Goal: Task Accomplishment & Management: Use online tool/utility

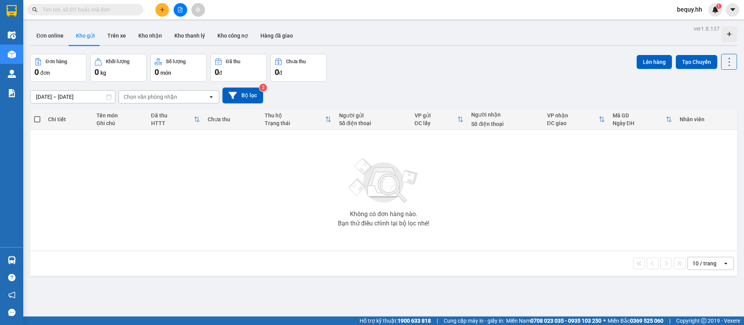
click at [697, 10] on span "bequy.hh" at bounding box center [690, 10] width 38 height 10
click at [694, 25] on span "Đăng xuất" at bounding box center [699, 24] width 33 height 9
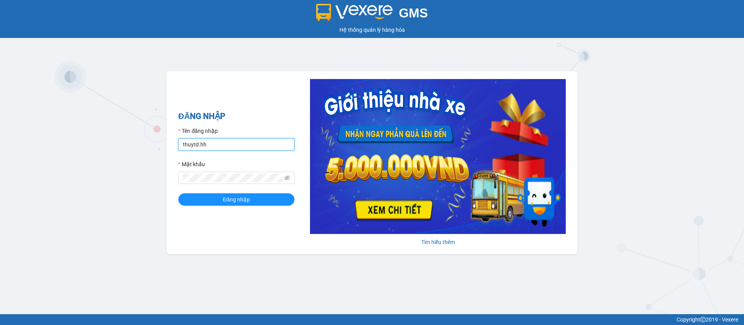
click at [249, 141] on input "thuytd.hh" at bounding box center [236, 144] width 116 height 12
type input "quyhh.hh"
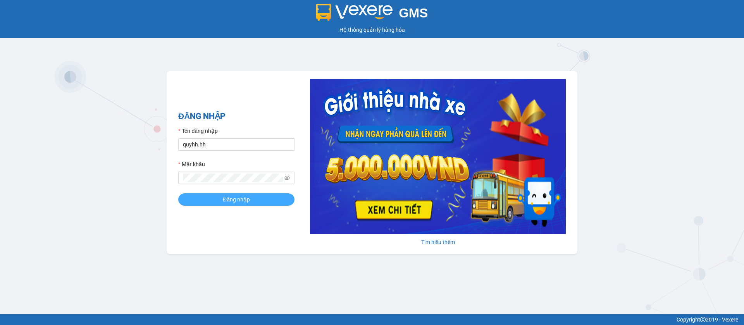
click at [274, 202] on button "Đăng nhập" at bounding box center [236, 199] width 116 height 12
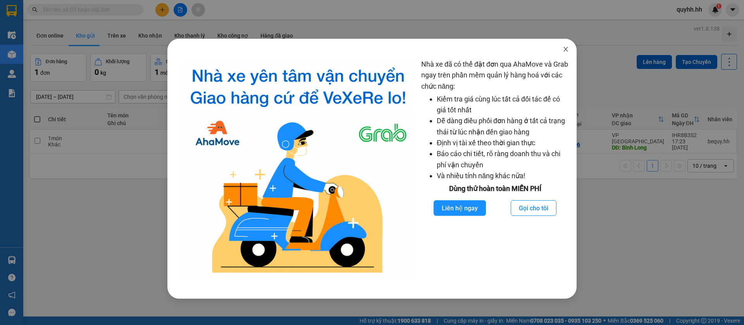
click at [565, 48] on icon "close" at bounding box center [566, 49] width 4 height 5
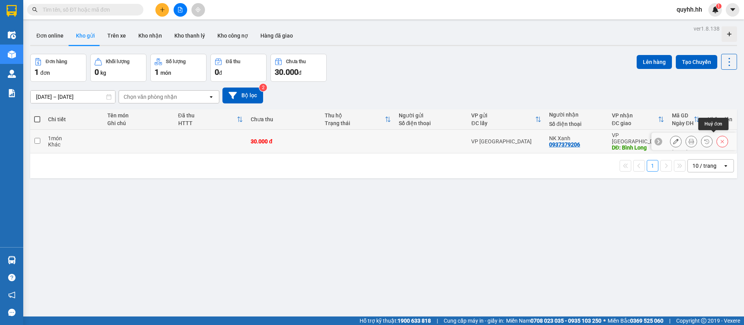
click at [720, 139] on icon at bounding box center [722, 141] width 5 height 5
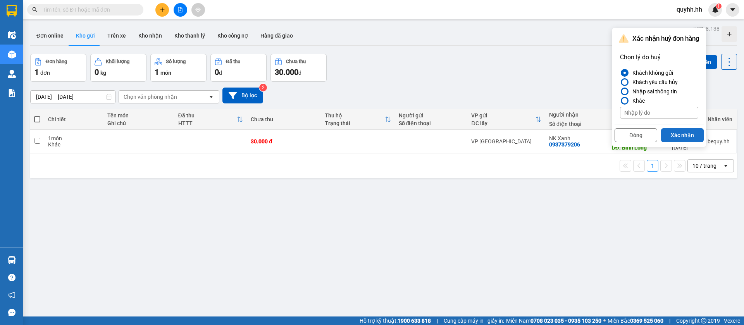
click at [692, 136] on button "Xác nhận" at bounding box center [682, 135] width 43 height 14
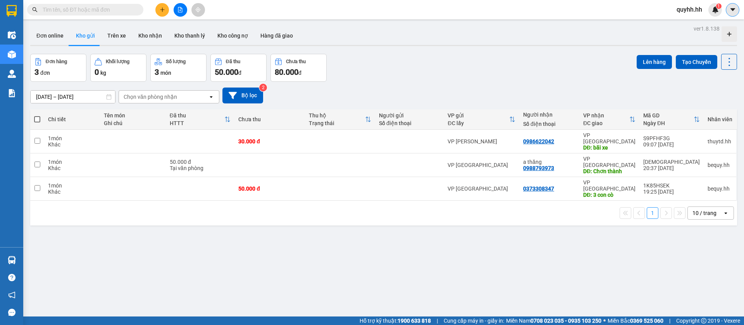
click at [731, 10] on icon "caret-down" at bounding box center [733, 9] width 7 height 7
click at [696, 10] on span "quyhh.hh" at bounding box center [690, 10] width 38 height 10
click at [690, 25] on span "Đăng xuất" at bounding box center [698, 24] width 33 height 9
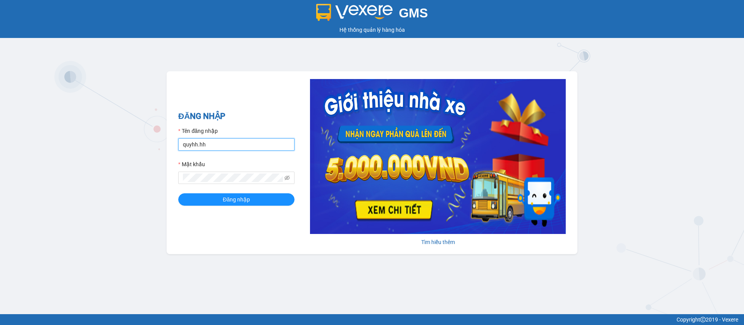
drag, startPoint x: 270, startPoint y: 143, endPoint x: 261, endPoint y: 147, distance: 10.1
click at [270, 143] on input "quyhh.hh" at bounding box center [236, 144] width 116 height 12
type input "bequy.hh"
click at [240, 200] on span "Đăng nhập" at bounding box center [236, 199] width 27 height 9
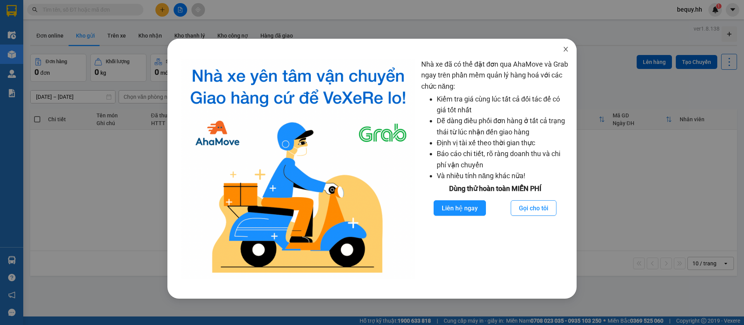
click at [567, 49] on icon "close" at bounding box center [566, 49] width 6 height 6
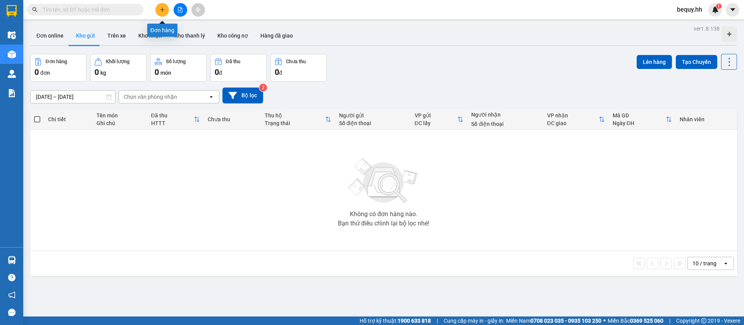
click at [161, 10] on icon "plus" at bounding box center [162, 9] width 5 height 5
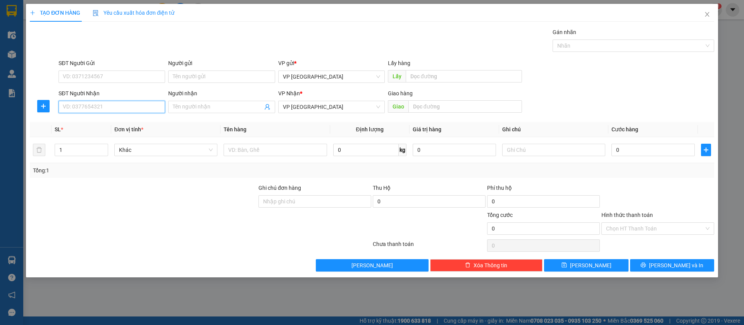
click at [146, 106] on input "SĐT Người Nhận" at bounding box center [112, 107] width 107 height 12
click at [133, 106] on input "SĐT Người Nhận" at bounding box center [112, 107] width 107 height 12
type input "0982975446"
click at [127, 124] on div "0982975446" at bounding box center [111, 122] width 97 height 9
type input "Lộc Ninh bánh bao"
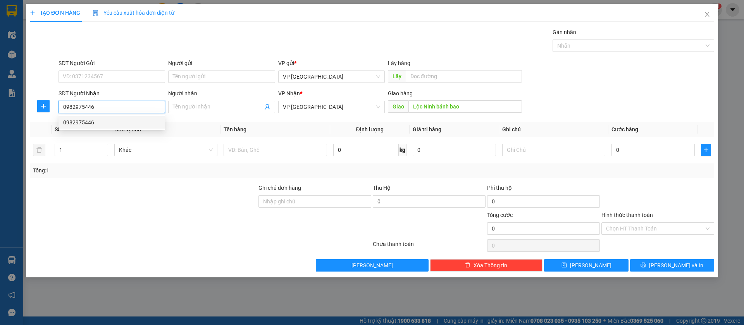
type input "100.000"
type input "0982975446"
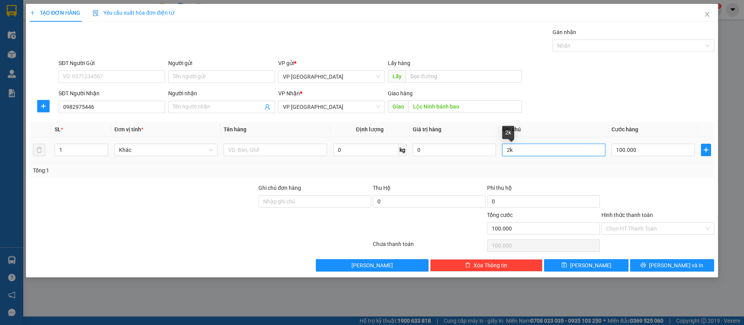
click at [593, 150] on input "2k" at bounding box center [553, 150] width 103 height 12
type input "2"
type input "5k"
click at [623, 146] on input "100.000" at bounding box center [653, 150] width 83 height 12
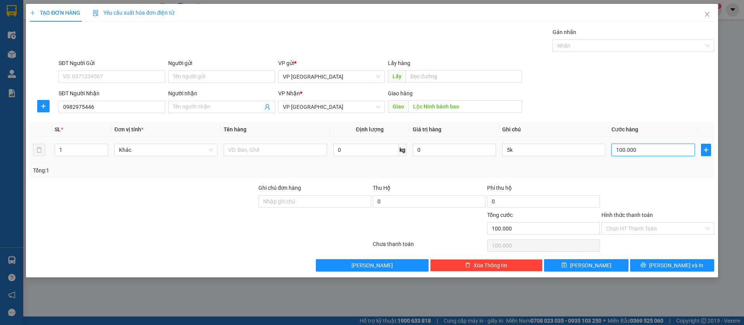
click at [628, 144] on input "100.000" at bounding box center [653, 150] width 83 height 12
click at [630, 146] on input "100.000" at bounding box center [653, 150] width 83 height 12
type input "1"
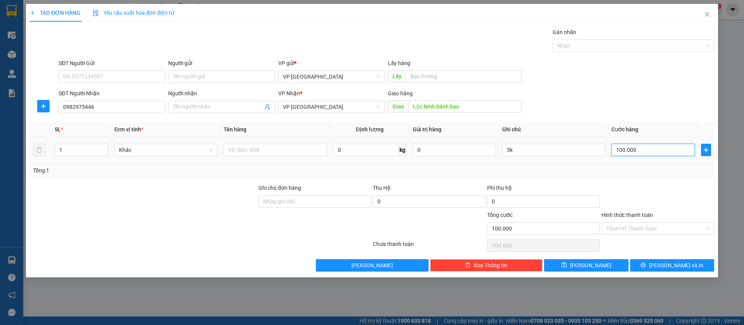
type input "1"
type input "15"
type input "150"
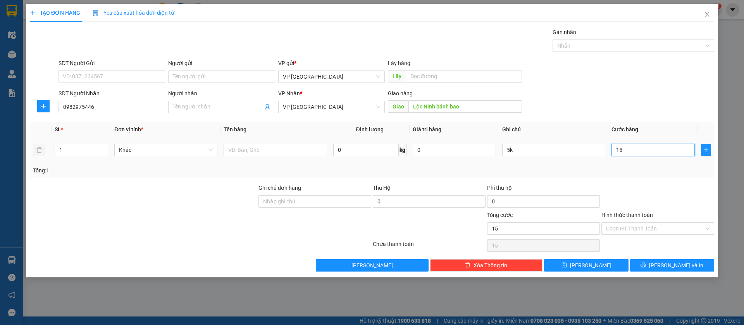
type input "150"
type input "1.500"
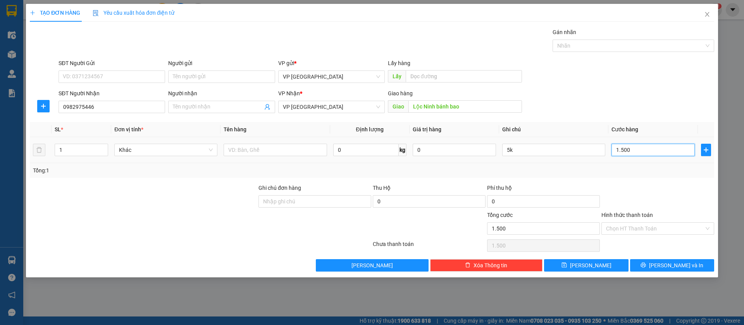
type input "15.000"
type input "150.000"
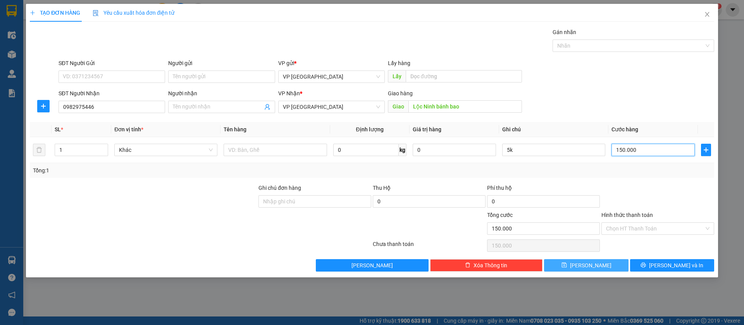
type input "150.000"
click at [607, 261] on button "Lưu" at bounding box center [586, 265] width 84 height 12
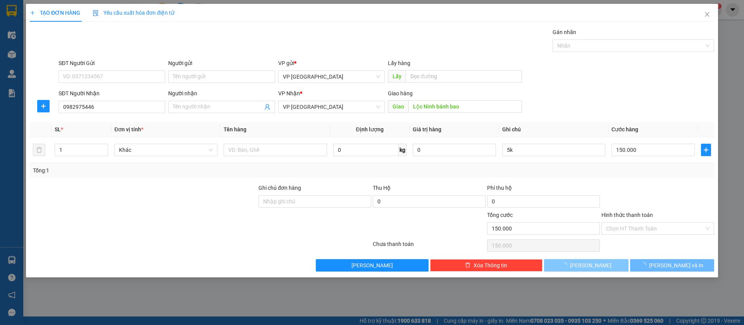
type input "0"
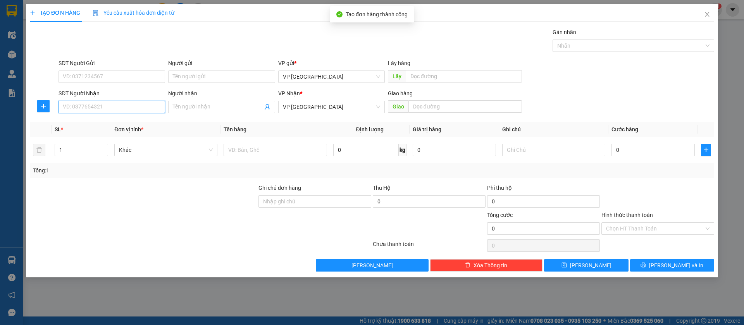
click at [154, 108] on input "SĐT Người Nhận" at bounding box center [112, 107] width 107 height 12
click at [151, 106] on input "SĐT Người Nhận" at bounding box center [112, 107] width 107 height 12
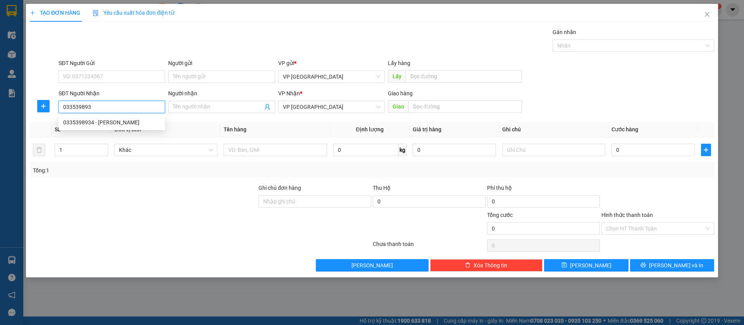
type input "0335398934"
click at [147, 121] on div "0335398934 - Kim Anh" at bounding box center [111, 122] width 97 height 9
type input "Kim Anh"
type input "HOA KIM ANH lộc ninh"
type input "60.000"
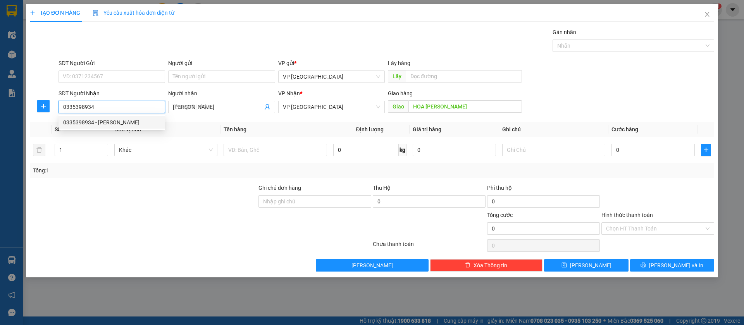
type input "60.000"
type input "0335398934"
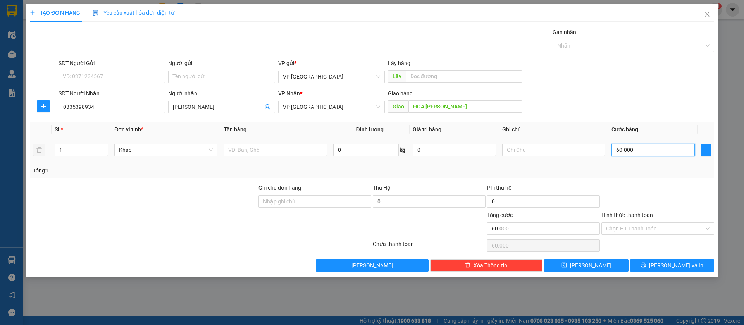
click at [625, 149] on input "60.000" at bounding box center [653, 150] width 83 height 12
type input "5"
type input "50"
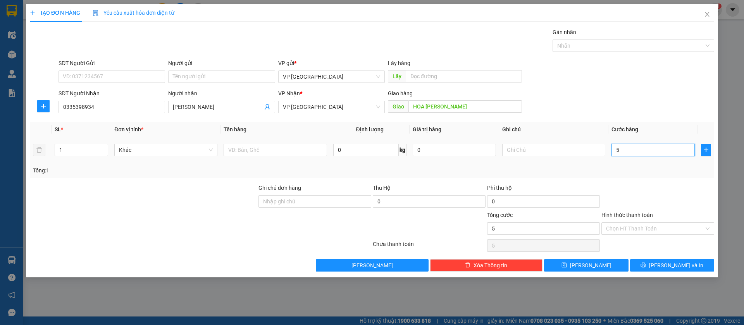
type input "50"
type input "500"
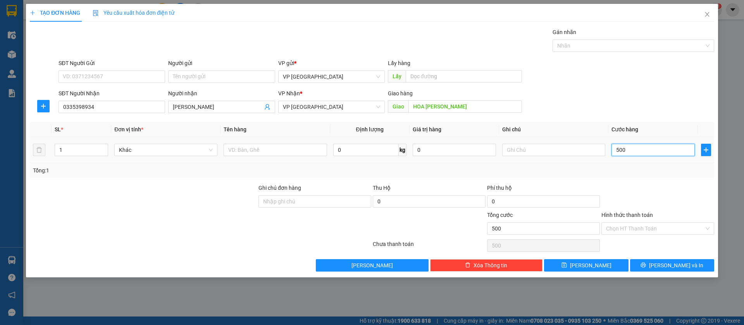
type input "5.000"
type input "50.000"
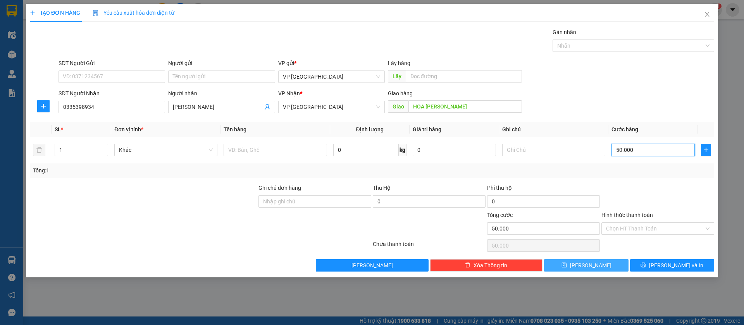
type input "50.000"
click at [608, 265] on button "Lưu" at bounding box center [586, 265] width 84 height 12
type input "0"
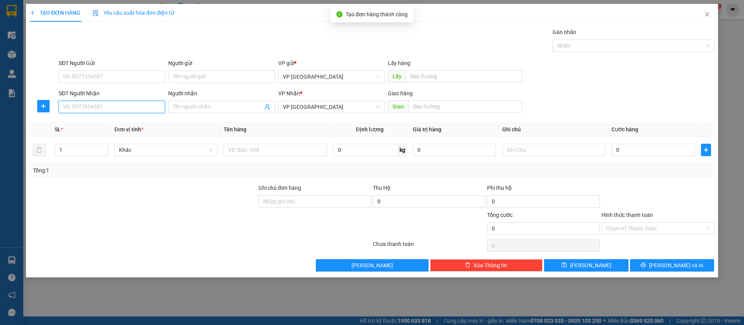
click at [139, 105] on input "SĐT Người Nhận" at bounding box center [112, 107] width 107 height 12
type input "0962768565"
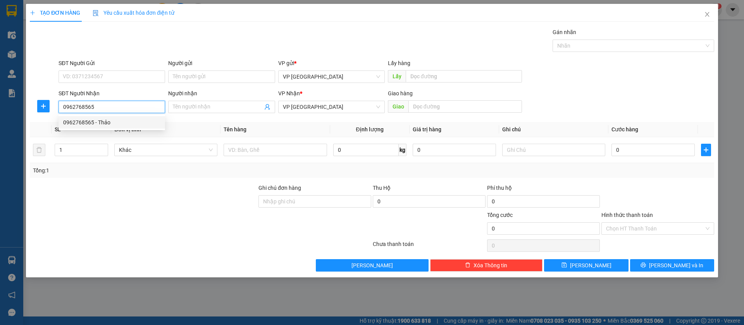
click at [139, 124] on div "0962768565 - Thảo" at bounding box center [111, 122] width 97 height 9
type input "Thảo"
type input "Chơn Thành"
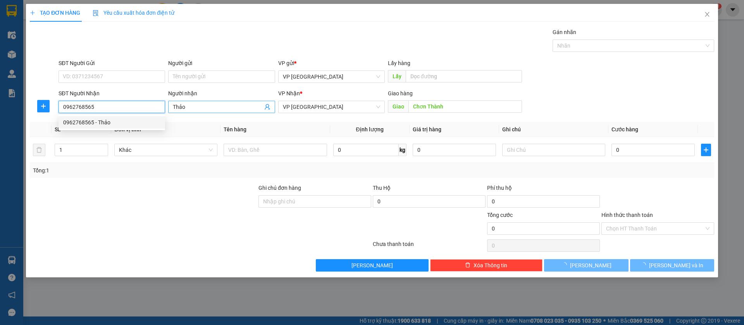
type input "50.000"
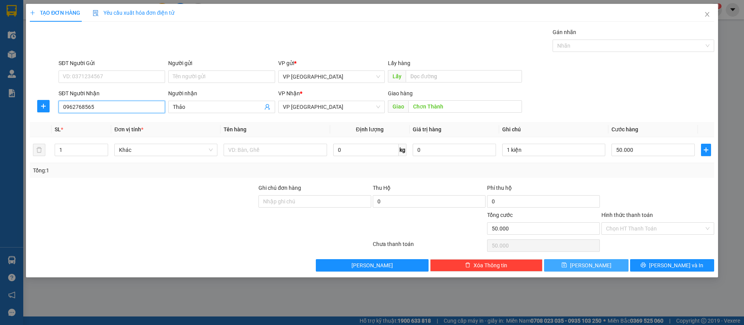
type input "0962768565"
click at [610, 259] on button "Lưu" at bounding box center [586, 265] width 84 height 12
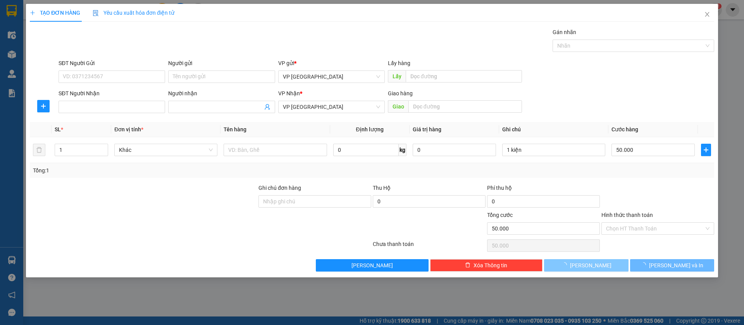
type input "0"
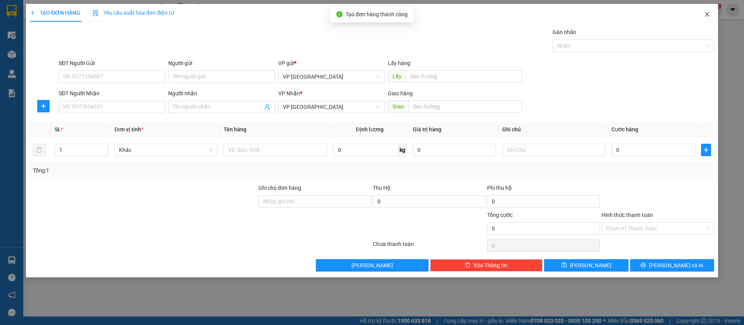
click at [708, 14] on icon "close" at bounding box center [707, 14] width 4 height 5
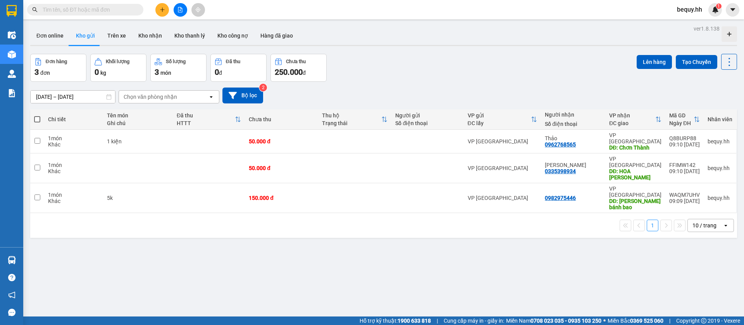
click at [38, 116] on span at bounding box center [37, 119] width 6 height 6
click at [37, 116] on input "checkbox" at bounding box center [37, 116] width 0 height 0
checkbox input "true"
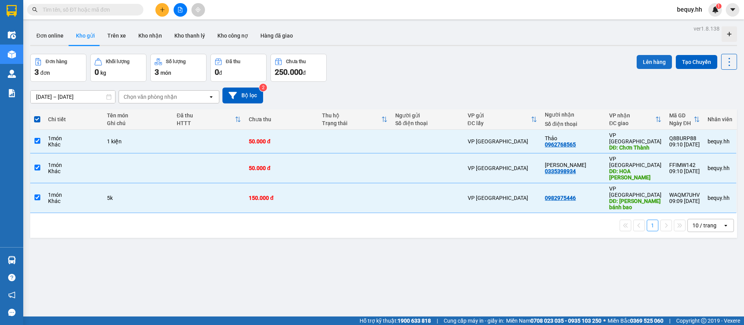
click at [645, 59] on button "Lên hàng" at bounding box center [654, 62] width 35 height 14
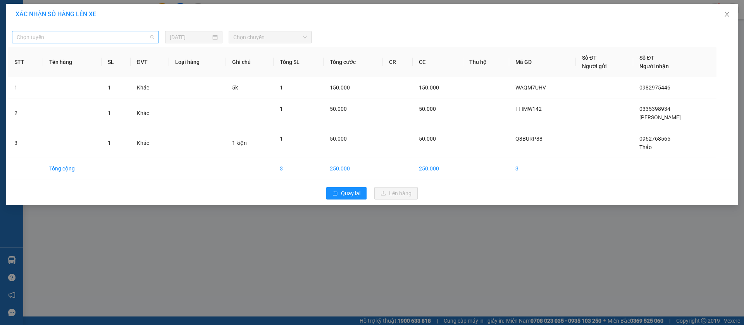
click at [107, 40] on span "Chọn tuyến" at bounding box center [86, 37] width 138 height 12
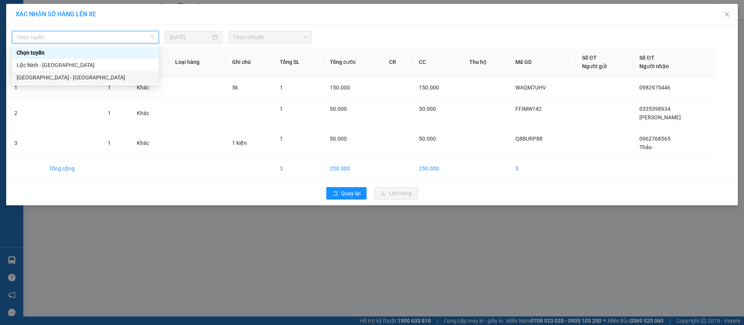
click at [79, 74] on div "Sài Gòn - Lộc Ninh" at bounding box center [86, 77] width 138 height 9
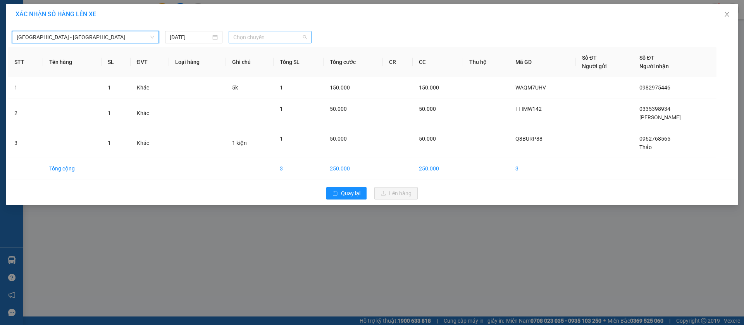
click at [252, 36] on span "Chọn chuyến" at bounding box center [270, 37] width 74 height 12
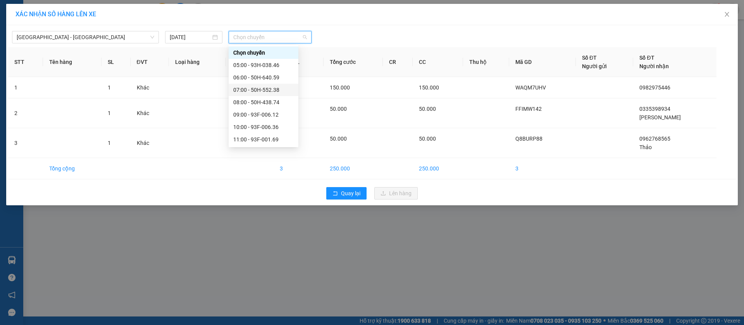
click at [273, 88] on div "07:00 - 50H-552.38" at bounding box center [263, 90] width 60 height 9
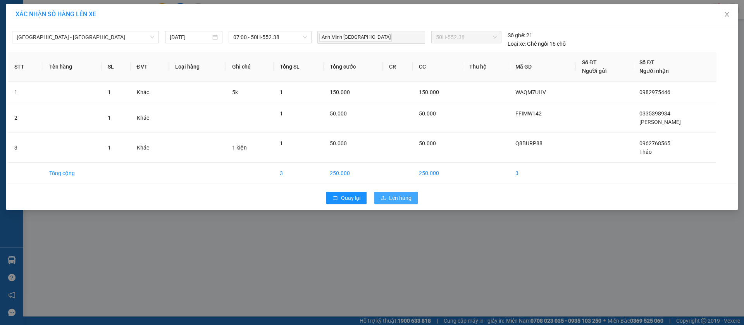
click at [395, 201] on span "Lên hàng" at bounding box center [400, 198] width 22 height 9
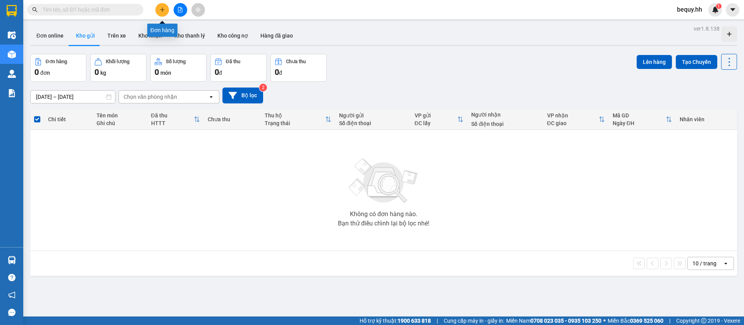
click at [163, 12] on icon "plus" at bounding box center [162, 9] width 5 height 5
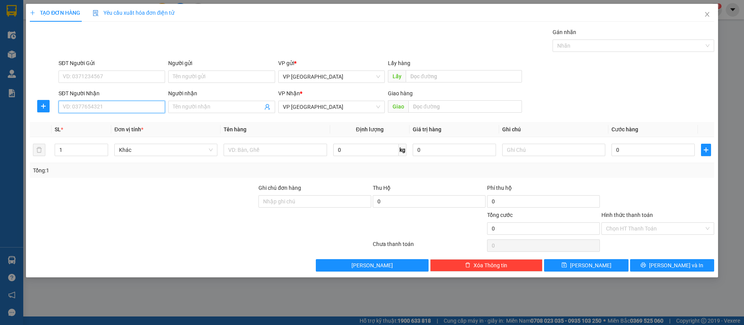
click at [152, 105] on input "SĐT Người Nhận" at bounding box center [112, 107] width 107 height 12
click at [105, 107] on input "SĐT Người Nhận" at bounding box center [112, 107] width 107 height 12
click at [110, 123] on div "0335398934 - Kim Anh" at bounding box center [111, 122] width 97 height 9
type input "0335398934"
type input "Kim Anh"
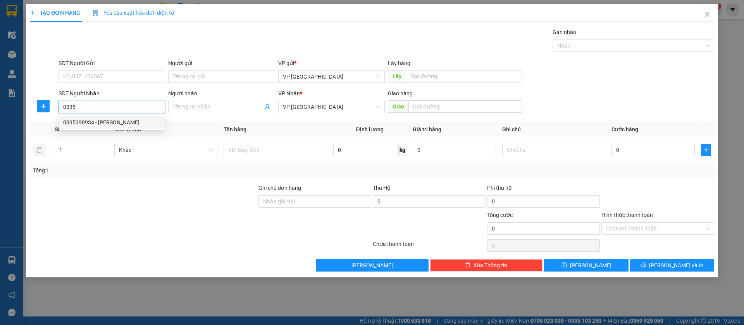
type input "HOA KIM ANH lộc ninh"
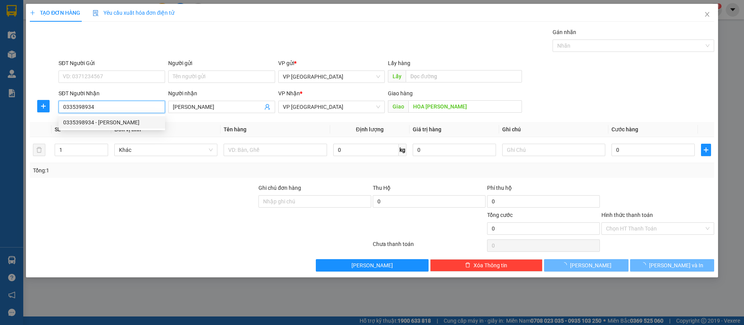
type input "50.000"
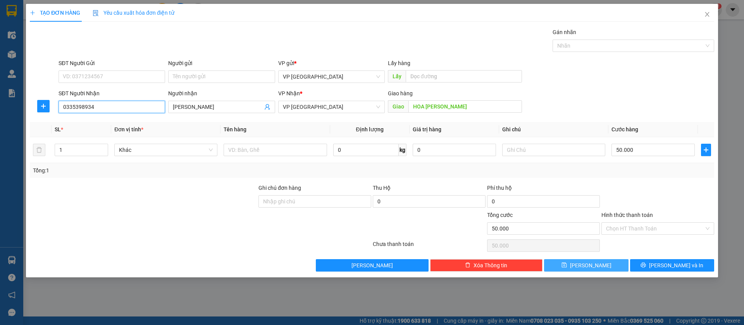
type input "0335398934"
click at [596, 266] on button "Lưu" at bounding box center [586, 265] width 84 height 12
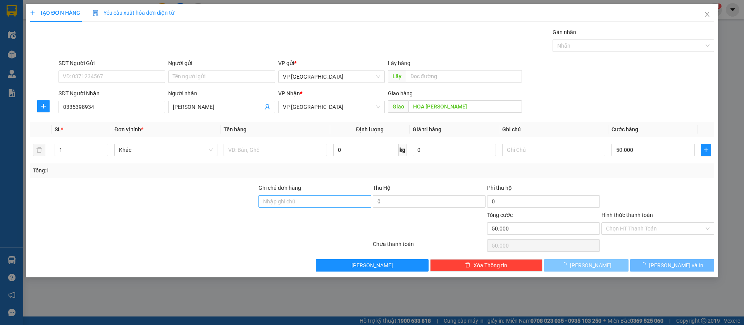
type input "0"
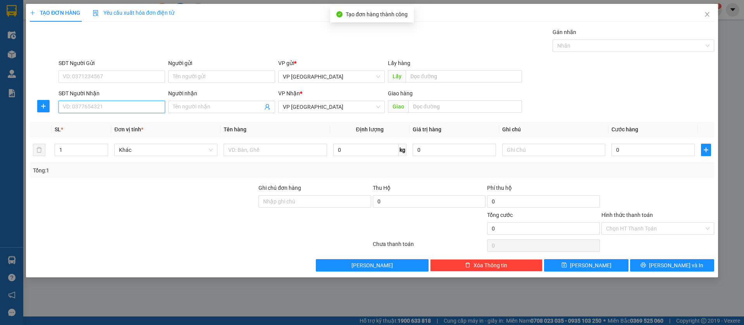
click at [159, 104] on input "SĐT Người Nhận" at bounding box center [112, 107] width 107 height 12
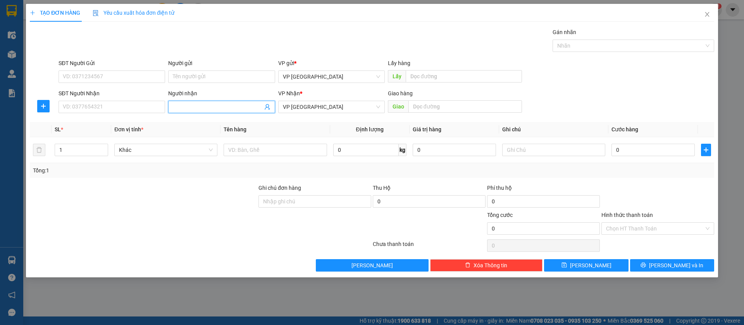
click at [185, 106] on input "Người nhận" at bounding box center [218, 107] width 90 height 9
type input "nhat"
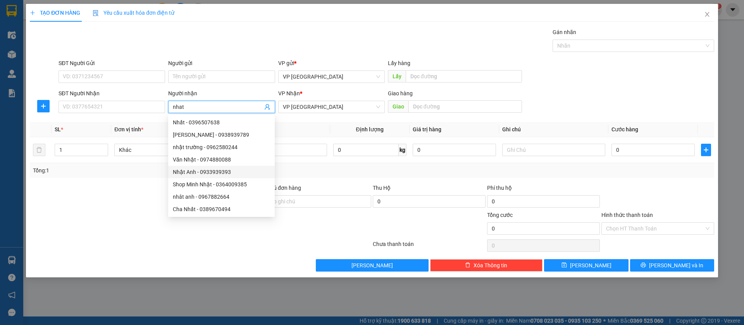
click at [193, 170] on div "Nhật Anh - 0933939393" at bounding box center [221, 172] width 97 height 9
type input "0933939393"
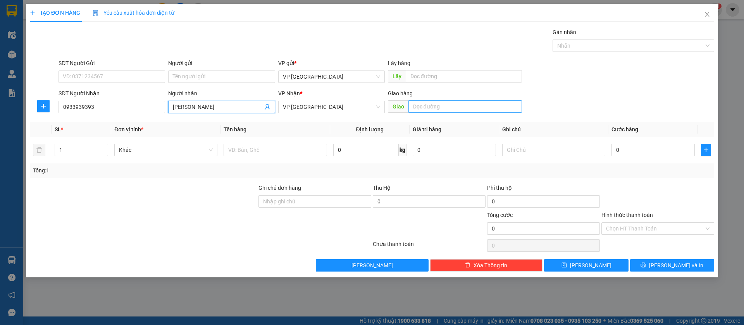
type input "Nhật Anh"
click at [474, 103] on input "text" at bounding box center [466, 106] width 114 height 12
type input "chon thanh"
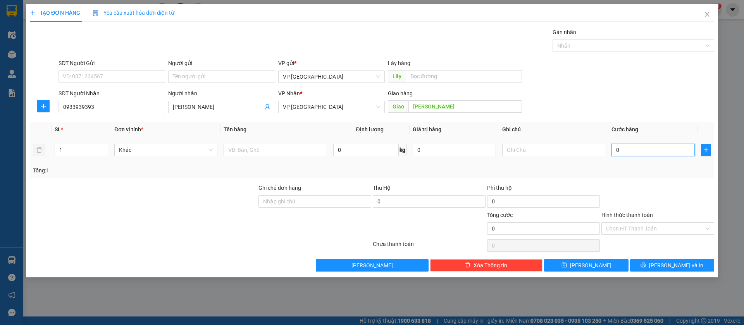
click at [634, 150] on input "0" at bounding box center [653, 150] width 83 height 12
type input "3"
type input "30"
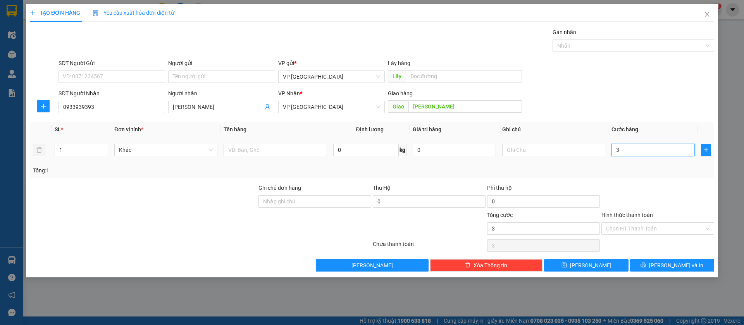
type input "30"
type input "300"
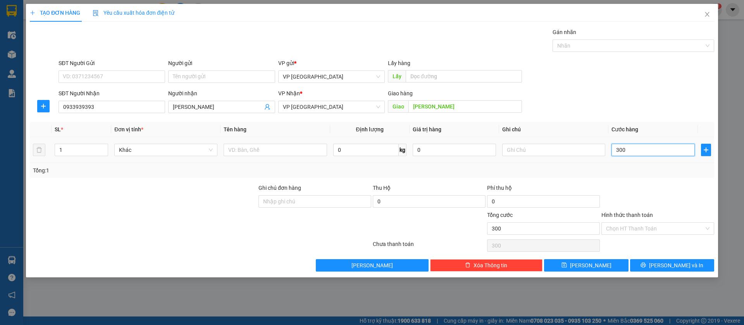
type input "3.000"
type input "30.000"
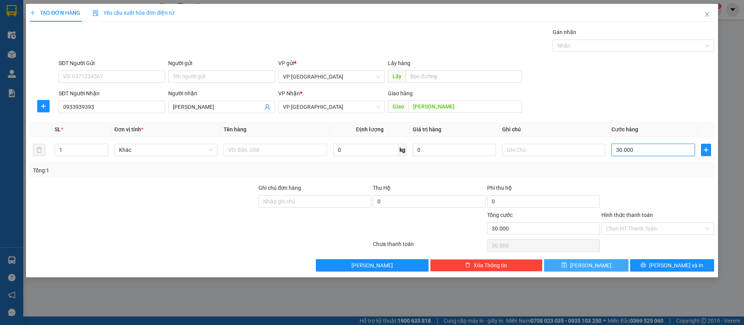
type input "30.000"
click at [599, 262] on button "Lưu" at bounding box center [586, 265] width 84 height 12
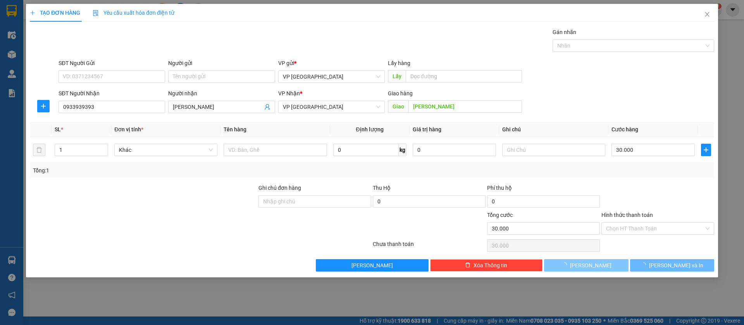
type input "0"
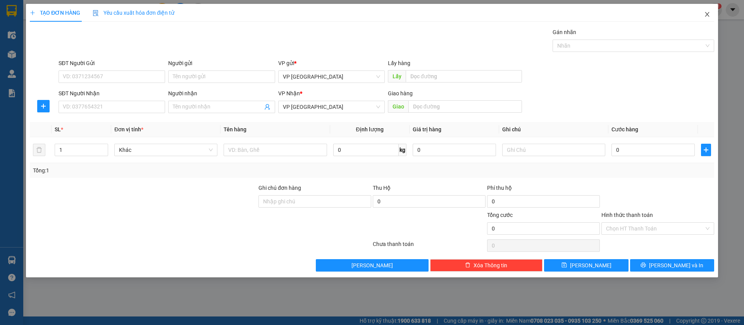
click at [707, 11] on icon "close" at bounding box center [707, 14] width 6 height 6
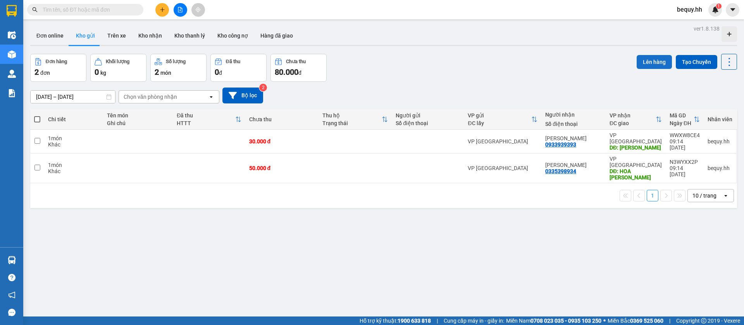
click at [649, 61] on button "Lên hàng" at bounding box center [654, 62] width 35 height 14
click at [35, 120] on span at bounding box center [37, 119] width 6 height 6
click at [37, 116] on input "checkbox" at bounding box center [37, 116] width 0 height 0
checkbox input "true"
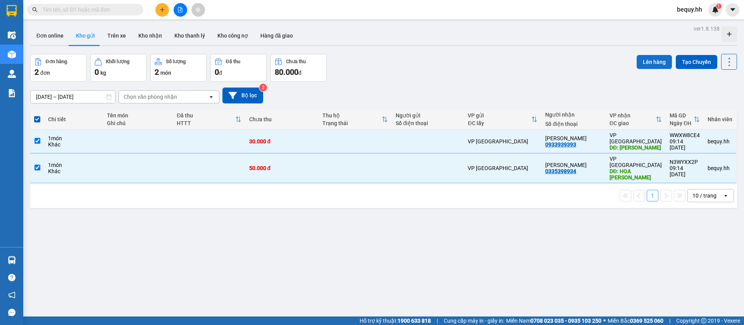
click at [641, 59] on button "Lên hàng" at bounding box center [654, 62] width 35 height 14
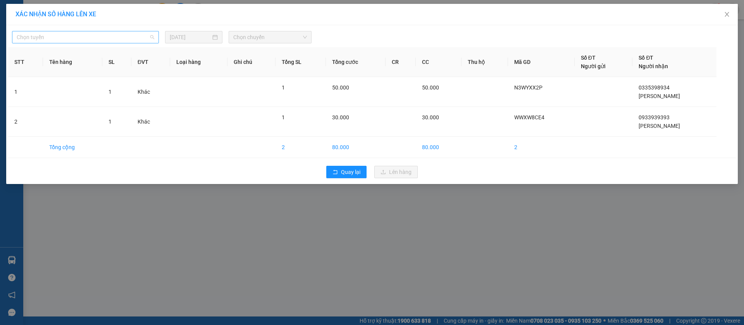
click at [133, 38] on span "Chọn tuyến" at bounding box center [86, 37] width 138 height 12
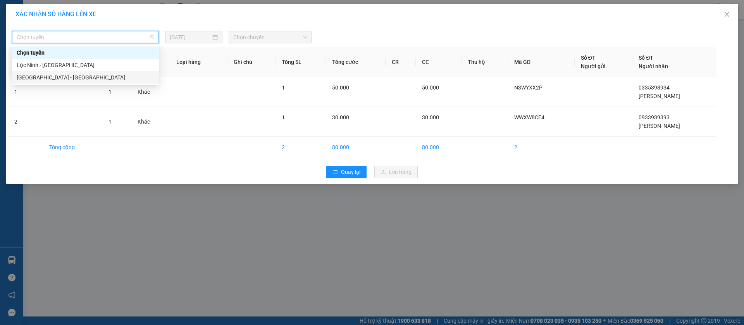
click at [76, 78] on div "Sài Gòn - Lộc Ninh" at bounding box center [86, 77] width 138 height 9
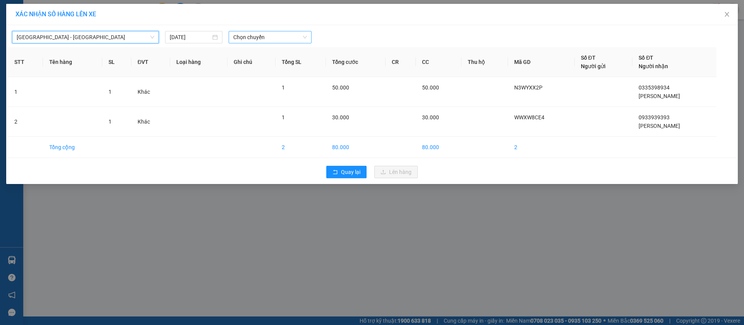
click at [280, 32] on span "Chọn chuyến" at bounding box center [270, 37] width 74 height 12
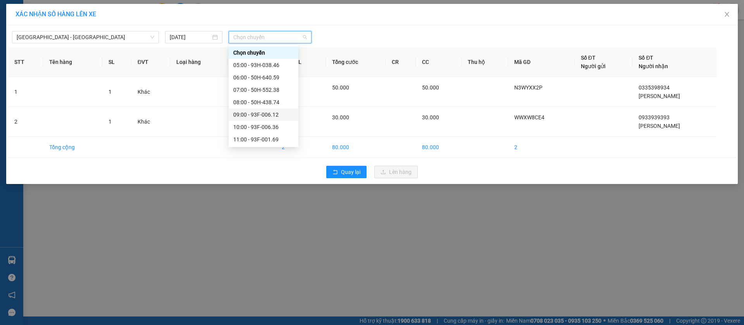
click at [269, 117] on div "09:00 - 93F-006.12" at bounding box center [263, 114] width 60 height 9
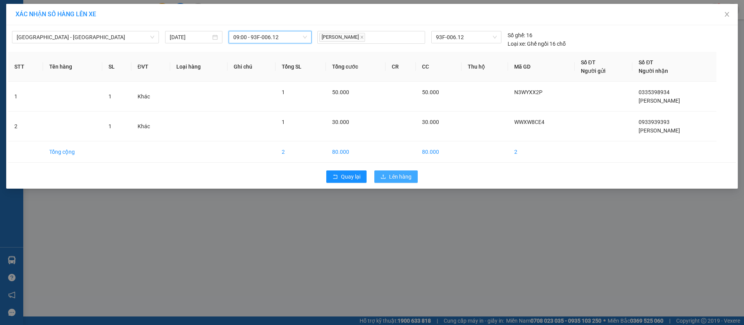
click at [407, 180] on span "Lên hàng" at bounding box center [400, 177] width 22 height 9
